Goal: Transaction & Acquisition: Purchase product/service

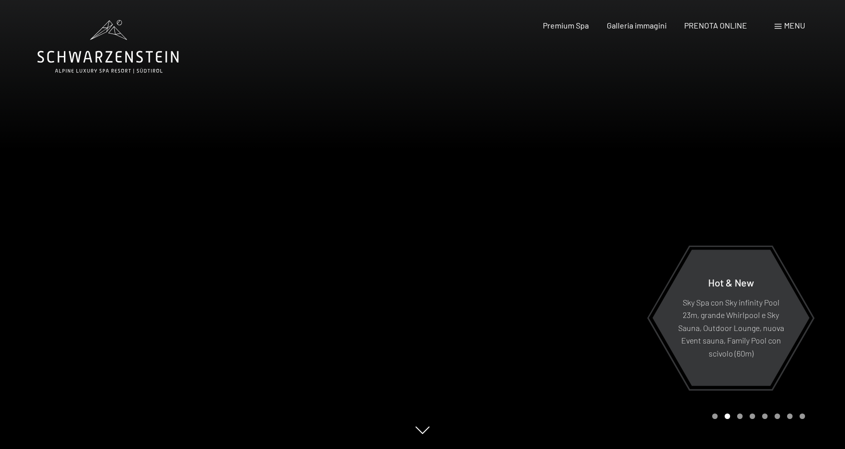
click at [779, 24] on span at bounding box center [778, 26] width 7 height 5
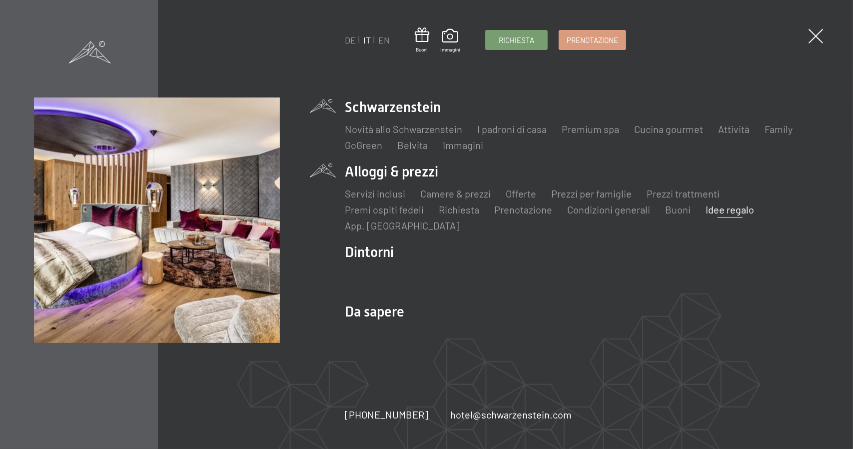
click at [714, 212] on link "Idee regalo" at bounding box center [729, 209] width 48 height 12
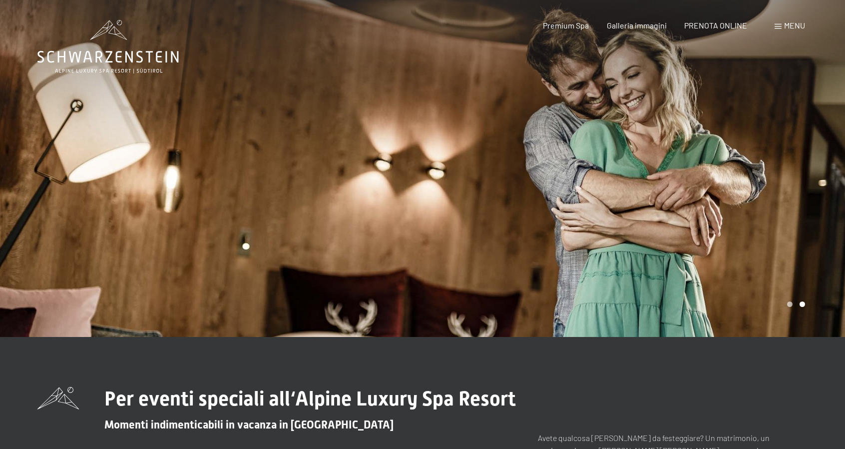
click at [777, 25] on span at bounding box center [778, 26] width 7 height 5
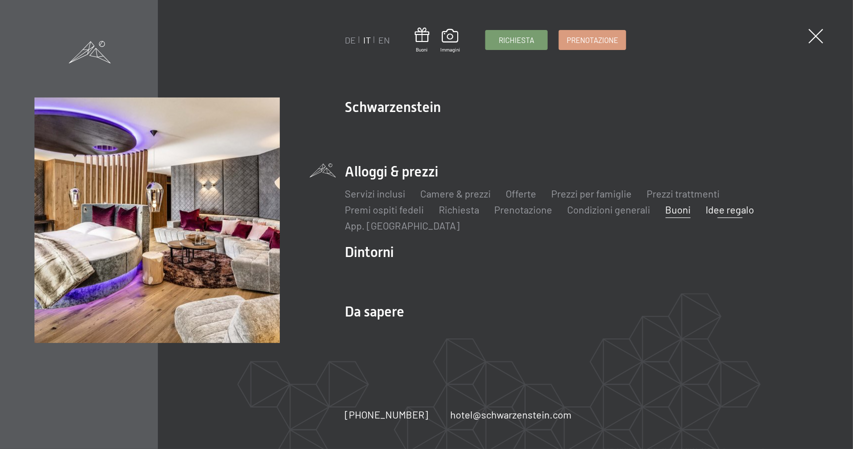
click at [672, 211] on link "Buoni" at bounding box center [677, 209] width 25 height 12
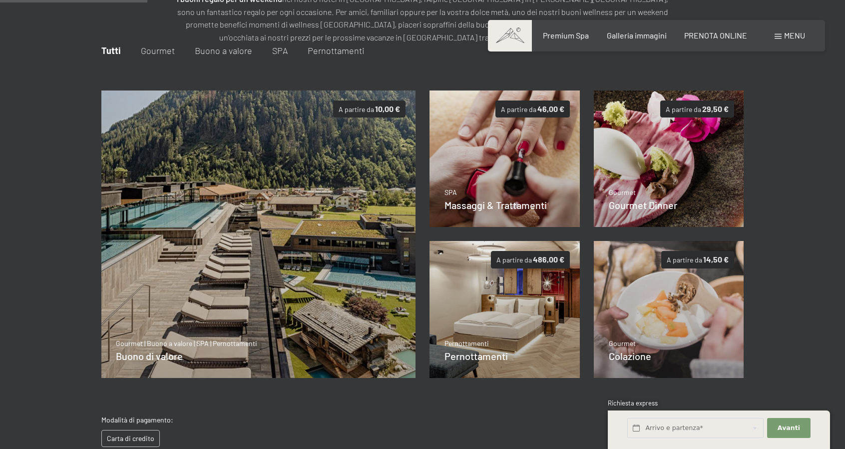
scroll to position [144, 0]
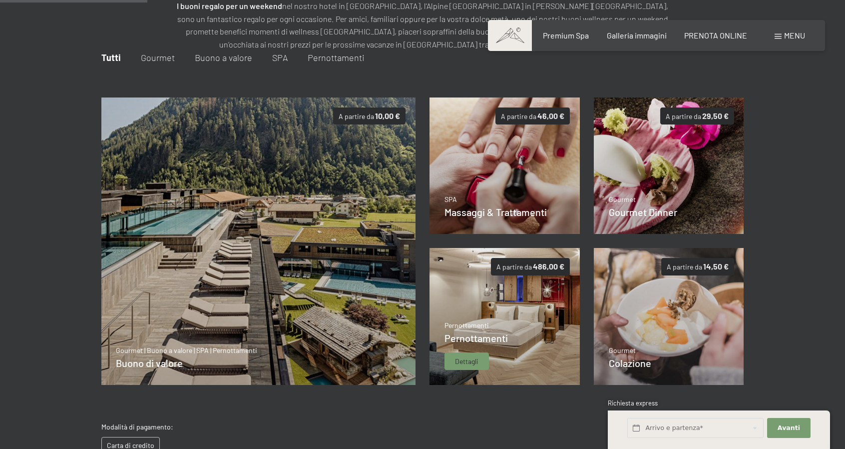
click at [540, 319] on img at bounding box center [505, 316] width 150 height 137
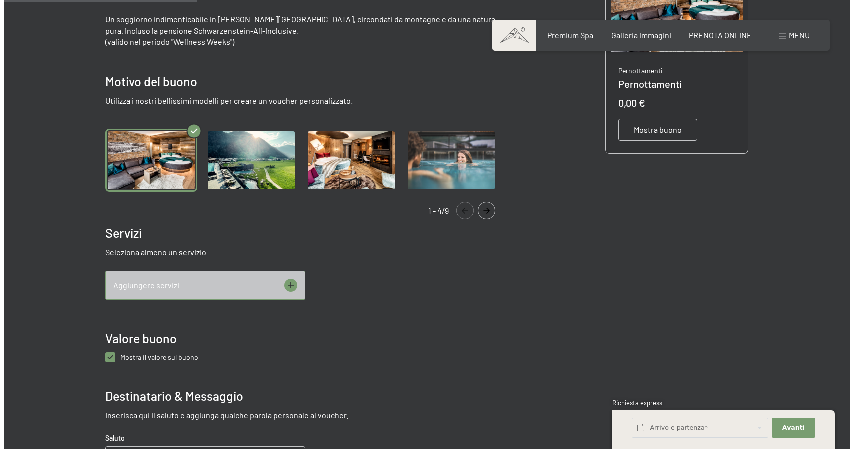
scroll to position [283, 0]
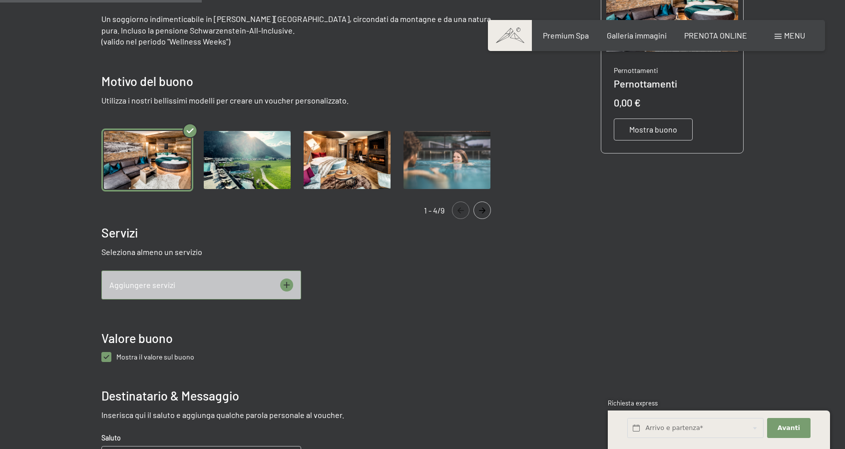
click at [288, 283] on icon at bounding box center [286, 284] width 13 height 13
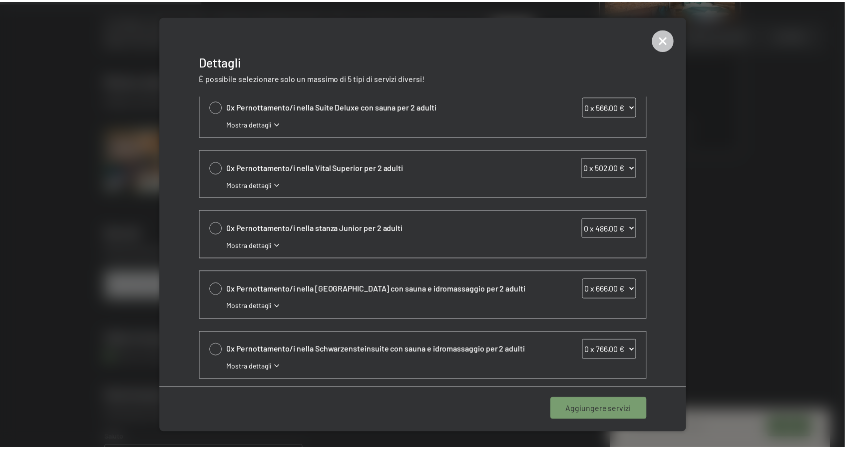
scroll to position [190, 0]
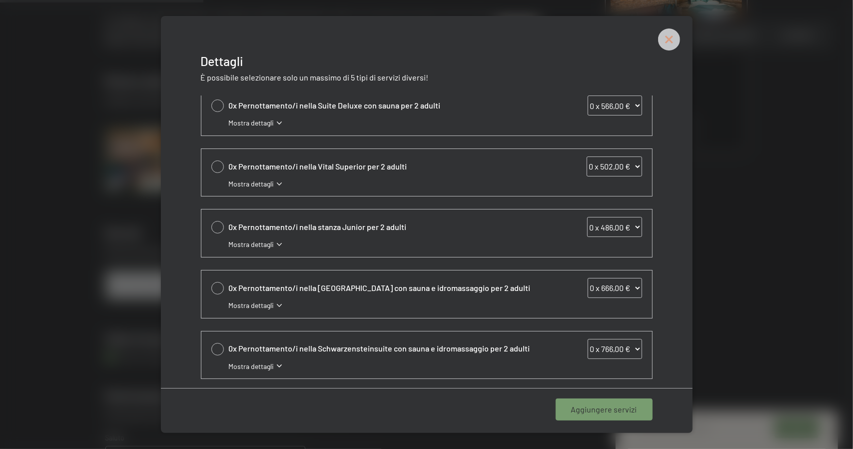
click at [673, 41] on icon at bounding box center [669, 39] width 22 height 22
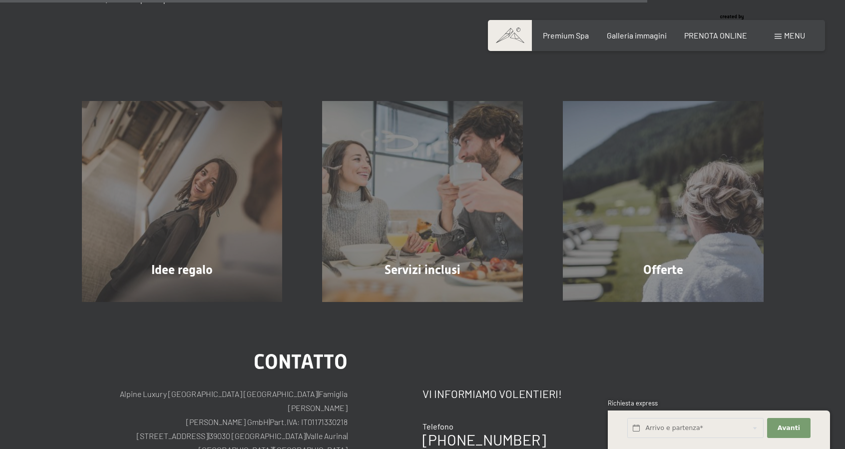
scroll to position [944, 0]
